Goal: Transaction & Acquisition: Purchase product/service

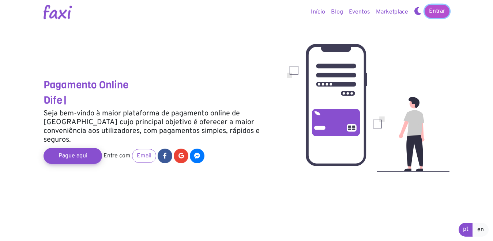
drag, startPoint x: 0, startPoint y: 0, endPoint x: 437, endPoint y: 12, distance: 436.7
click at [437, 12] on link "Entrar" at bounding box center [437, 11] width 25 height 13
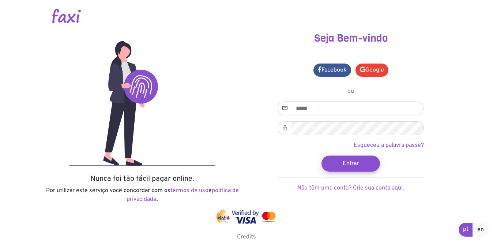
click at [336, 108] on input "email" at bounding box center [358, 109] width 132 height 14
type input "**********"
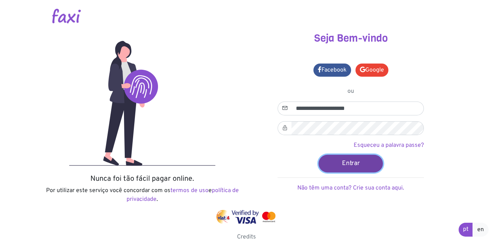
click at [350, 162] on button "Entrar" at bounding box center [351, 164] width 64 height 18
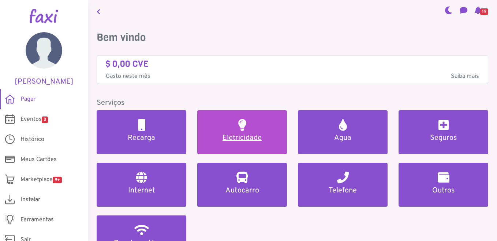
click at [242, 128] on h2 at bounding box center [242, 125] width 8 height 12
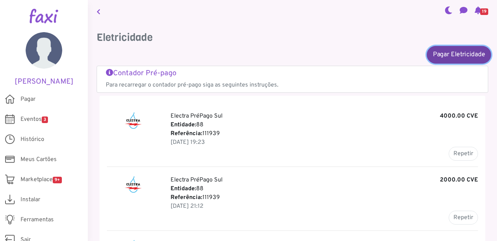
click at [443, 56] on link "Pagar Eletricidade" at bounding box center [459, 55] width 64 height 18
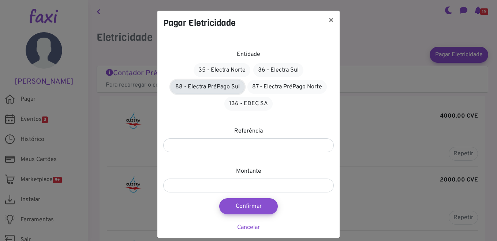
click at [212, 89] on link "88 - Electra PréPago Sul" at bounding box center [208, 87] width 74 height 14
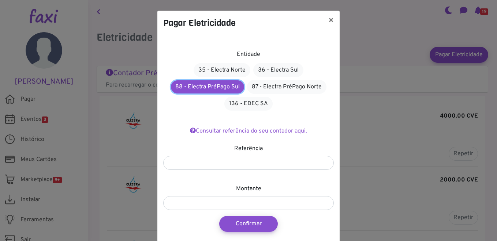
scroll to position [25, 0]
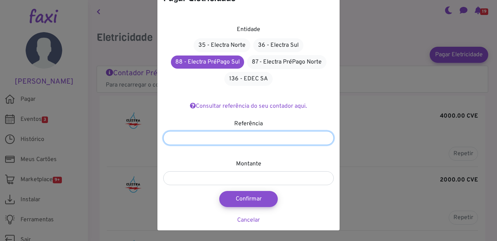
click at [247, 138] on input "number" at bounding box center [248, 138] width 171 height 14
type input "*******"
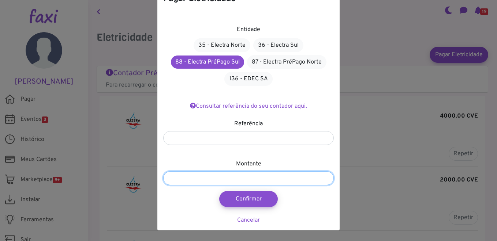
click at [236, 178] on input "number" at bounding box center [248, 179] width 171 height 14
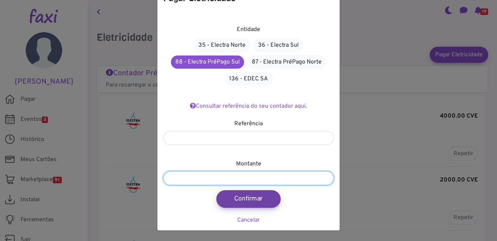
type input "****"
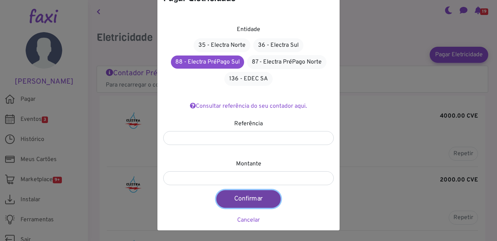
click at [253, 199] on button "Confirmar" at bounding box center [248, 200] width 64 height 18
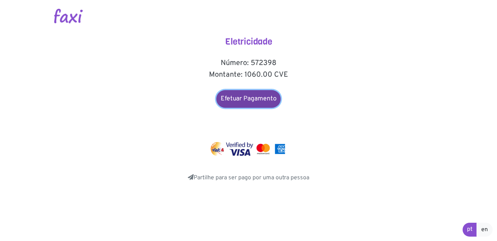
click at [248, 102] on link "Efetuar Pagamento" at bounding box center [248, 99] width 64 height 18
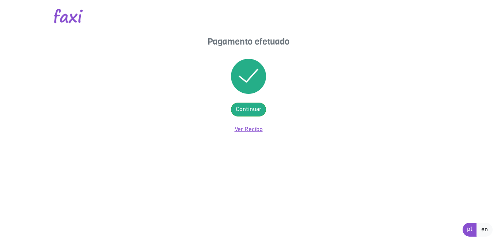
click at [255, 129] on link "Ver Recibo" at bounding box center [249, 129] width 28 height 7
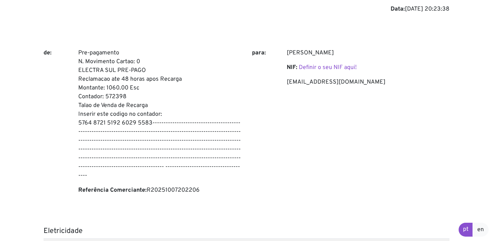
scroll to position [61, 0]
